Goal: Information Seeking & Learning: Learn about a topic

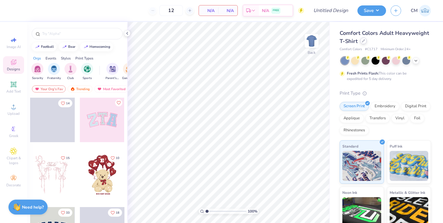
click at [363, 40] on icon at bounding box center [363, 40] width 3 height 3
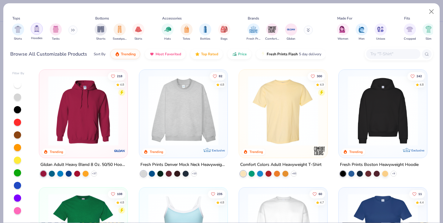
click at [35, 30] on img "filter for Hoodies" at bounding box center [36, 28] width 7 height 7
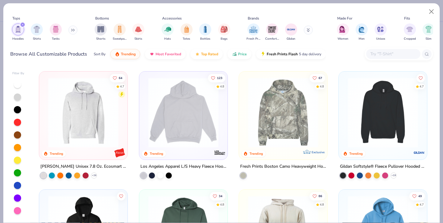
scroll to position [115, 0]
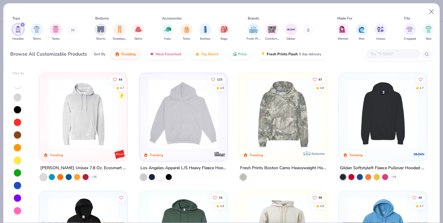
click at [182, 130] on img at bounding box center [183, 114] width 76 height 70
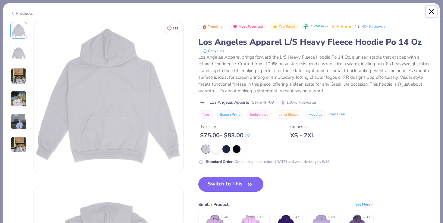
click at [430, 11] on button "Close" at bounding box center [431, 11] width 11 height 11
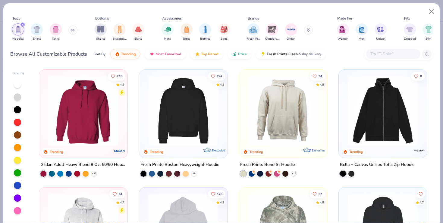
click at [205, 102] on img at bounding box center [183, 111] width 76 height 70
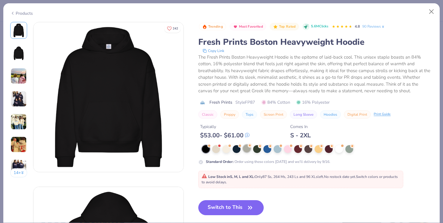
click at [247, 149] on div at bounding box center [247, 149] width 8 height 8
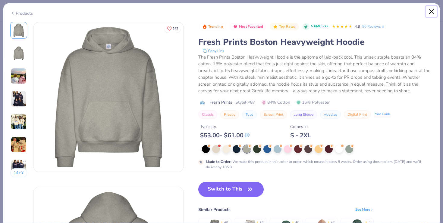
click at [430, 11] on button "Close" at bounding box center [431, 11] width 11 height 11
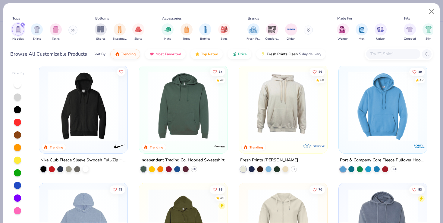
scroll to position [243, 0]
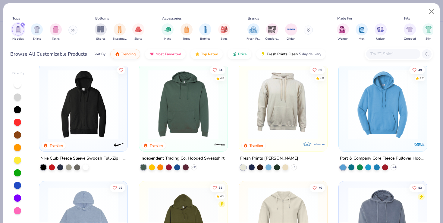
click at [379, 111] on img at bounding box center [383, 104] width 76 height 70
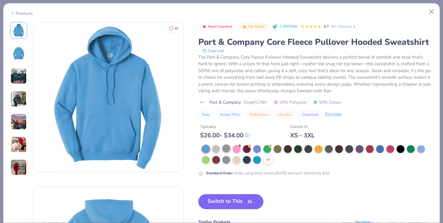
click at [224, 149] on div at bounding box center [226, 149] width 8 height 8
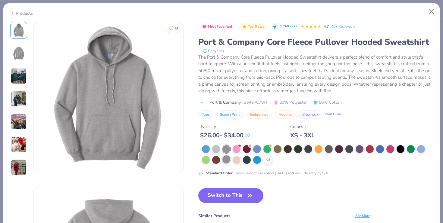
click at [224, 161] on div at bounding box center [226, 160] width 8 height 8
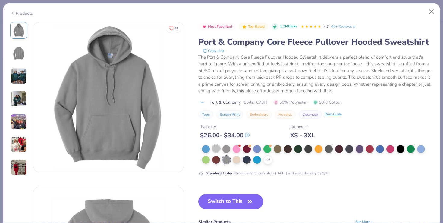
click at [218, 151] on div at bounding box center [216, 149] width 8 height 8
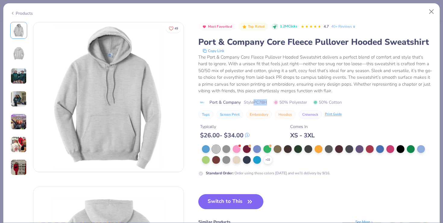
drag, startPoint x: 267, startPoint y: 101, endPoint x: 254, endPoint y: 101, distance: 13.3
click at [254, 101] on span "Style PC78H" at bounding box center [255, 102] width 23 height 6
copy span "PC78H"
